Goal: Task Accomplishment & Management: Use online tool/utility

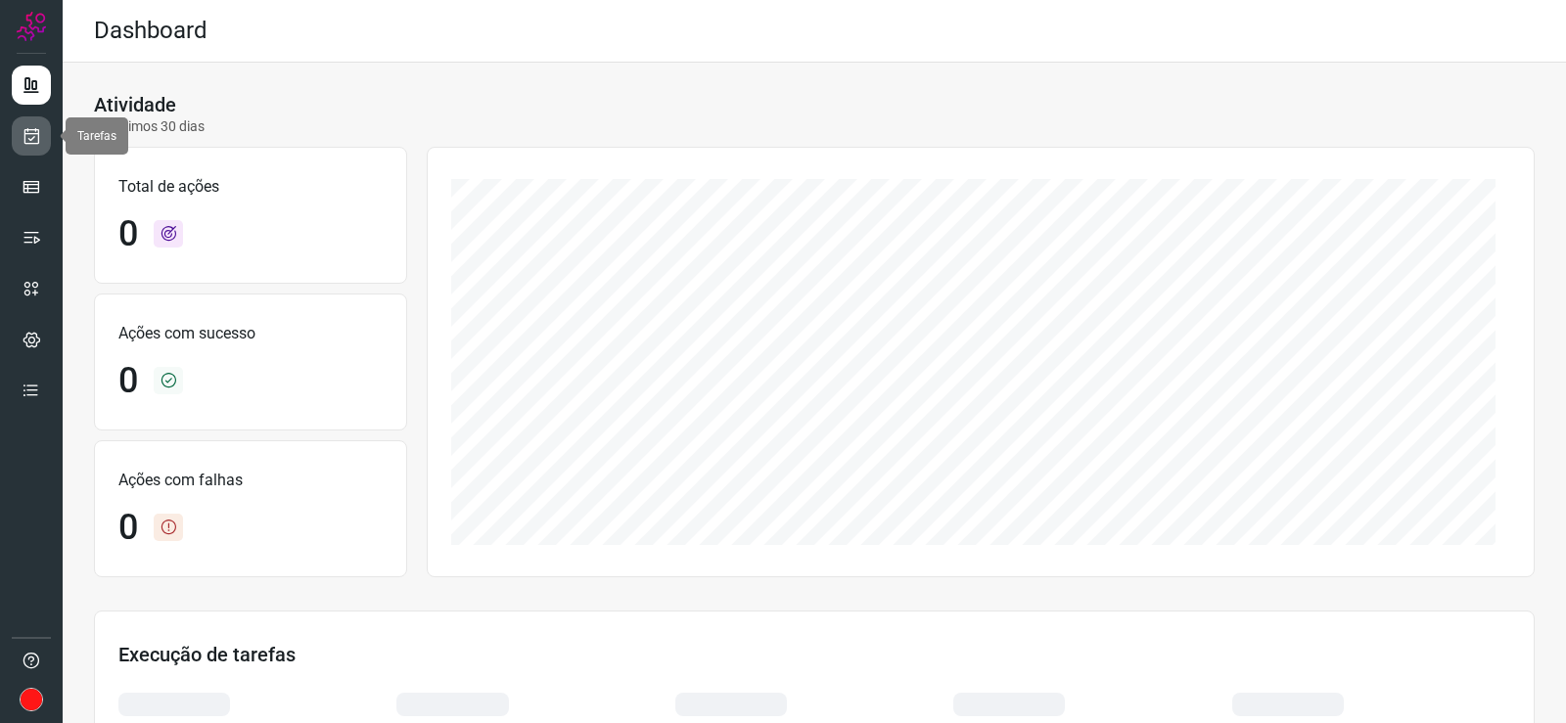
click at [34, 133] on icon at bounding box center [32, 136] width 21 height 20
